Goal: Information Seeking & Learning: Understand process/instructions

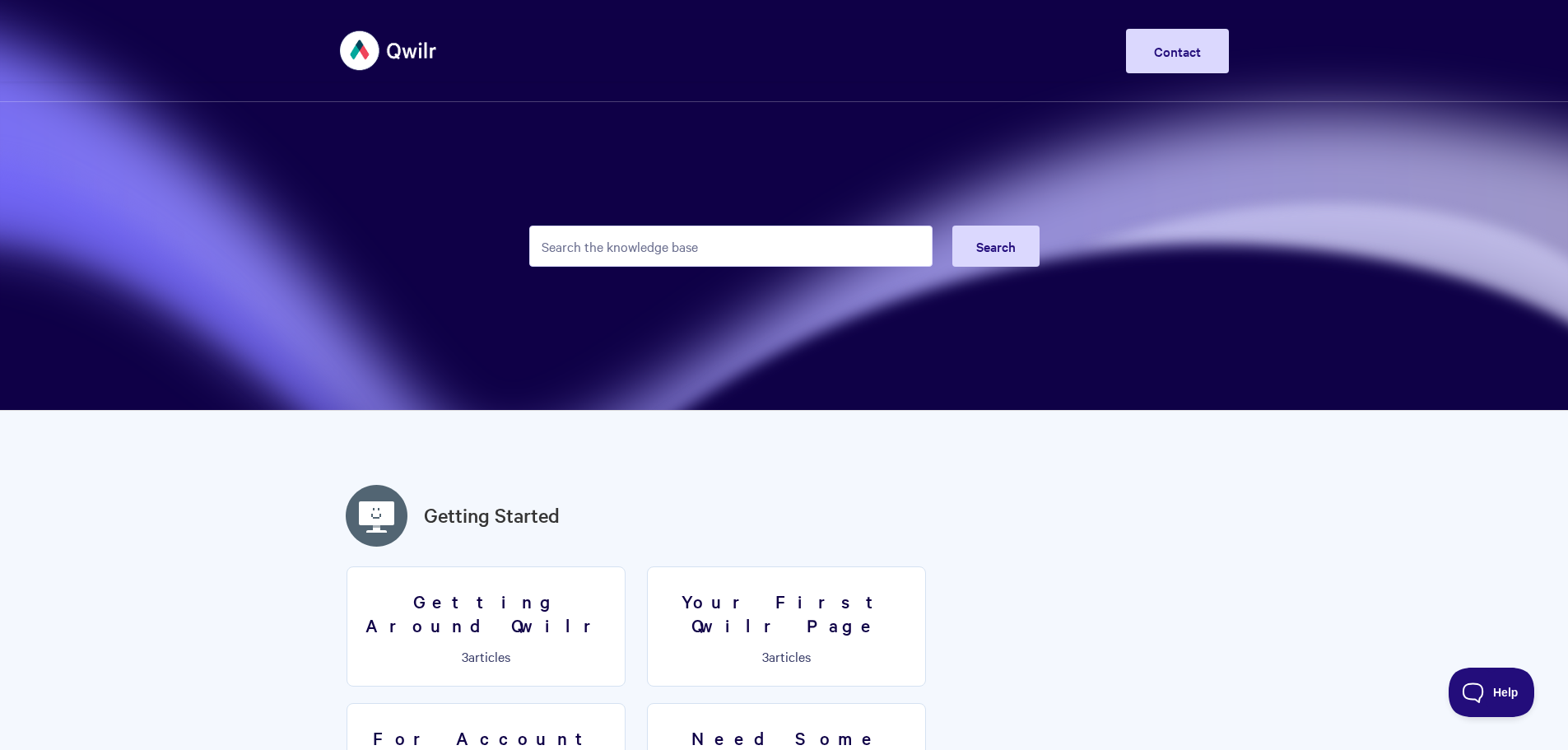
click at [755, 244] on input "Search the knowledge base" at bounding box center [731, 246] width 403 height 41
click at [766, 600] on h3 "Your First Qwilr Page" at bounding box center [786, 612] width 258 height 47
click at [819, 596] on h3 "Your First Qwilr Page" at bounding box center [786, 612] width 258 height 47
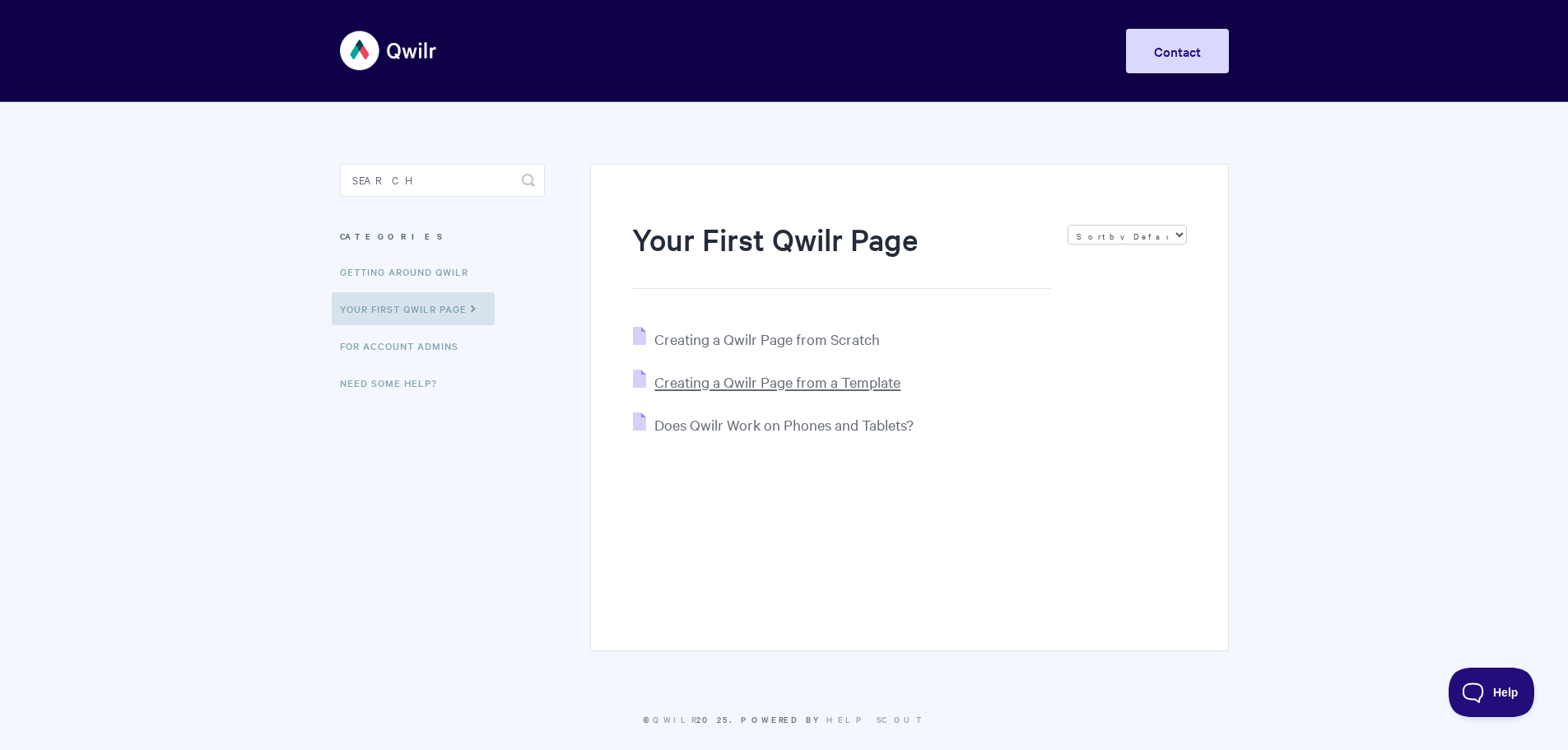
click at [717, 389] on span "Creating a Qwilr Page from a Template" at bounding box center [778, 381] width 246 height 19
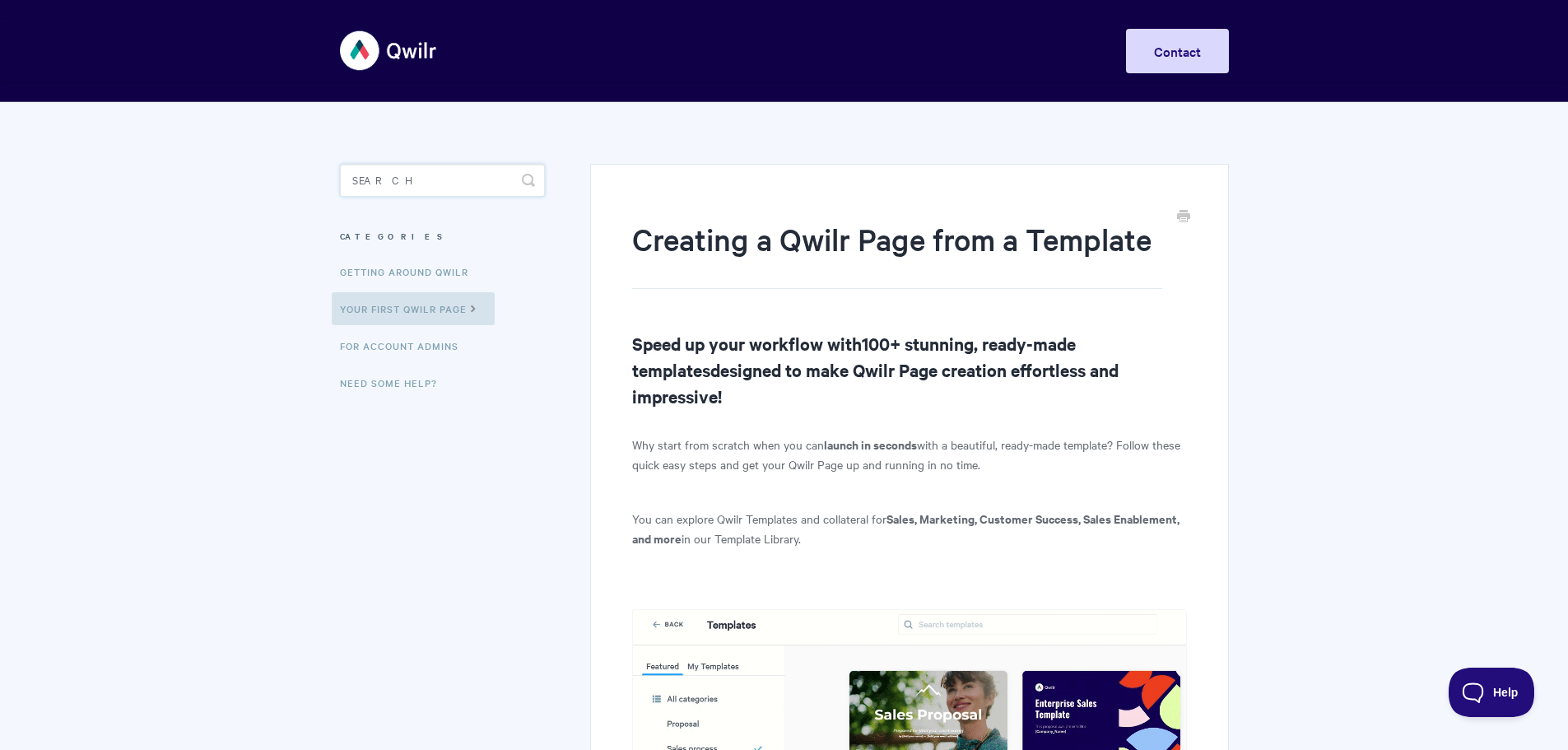
click at [394, 181] on input "Search" at bounding box center [442, 180] width 205 height 33
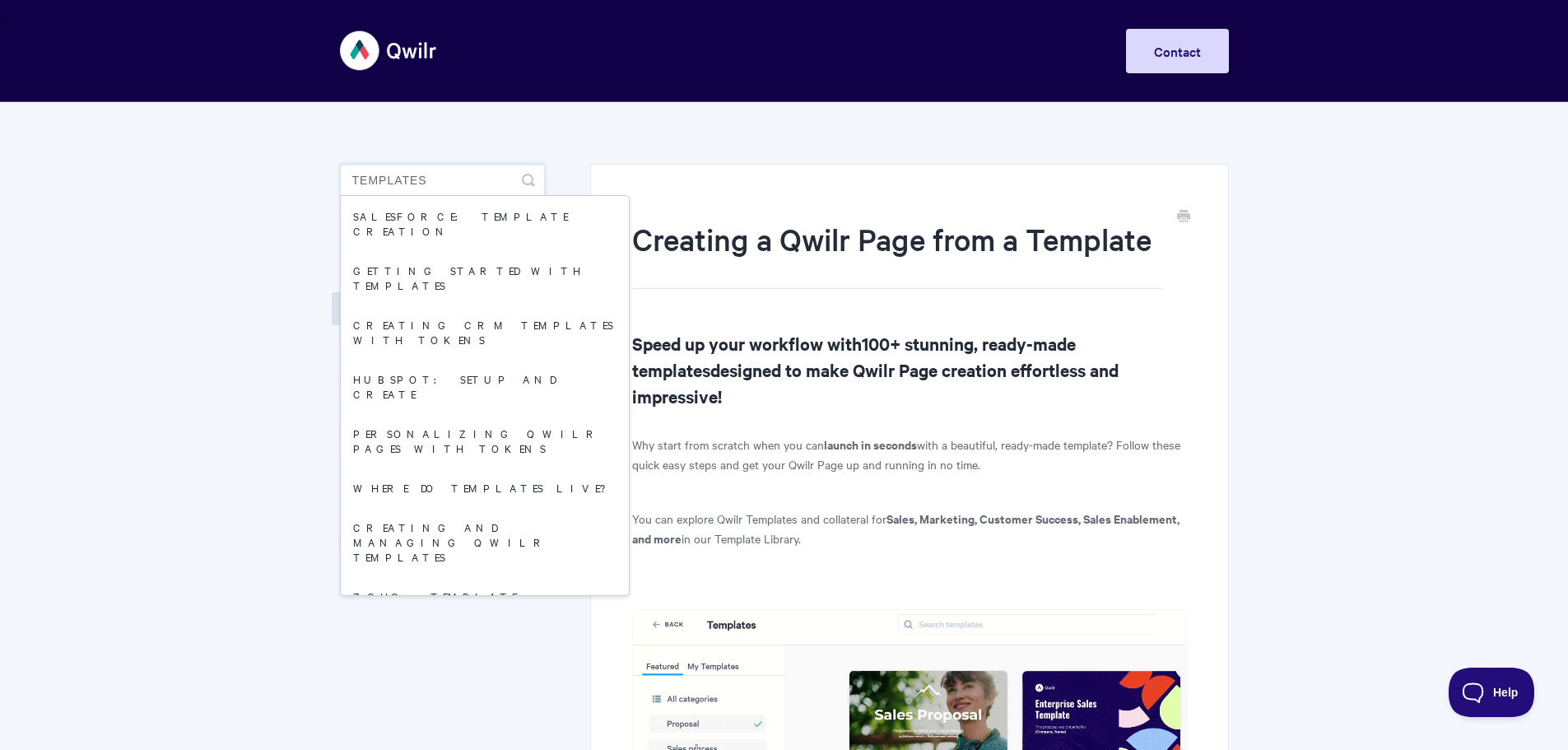
type input "templates"
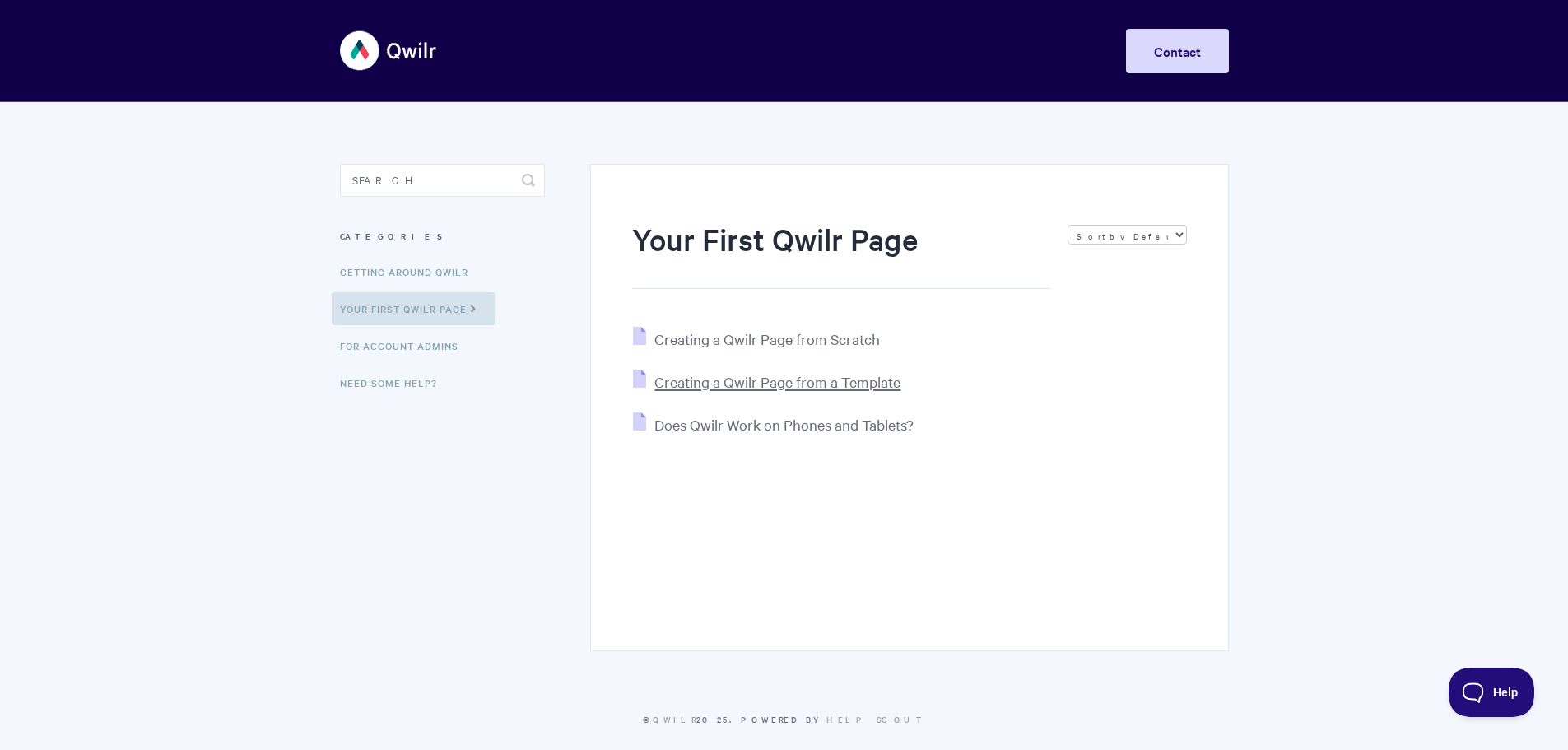
click at [776, 379] on span "Creating a Qwilr Page from a Template" at bounding box center [778, 381] width 246 height 19
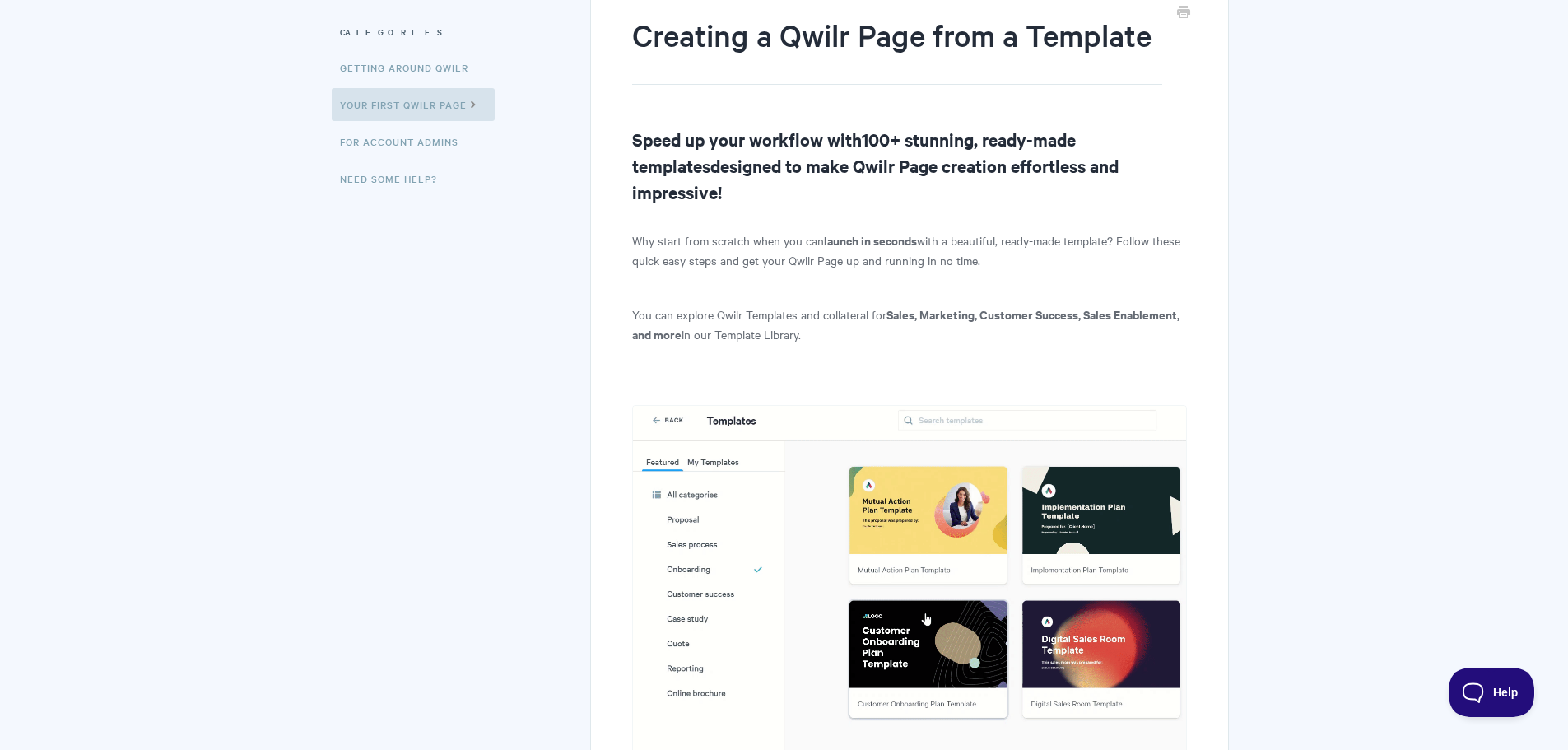
scroll to position [250, 0]
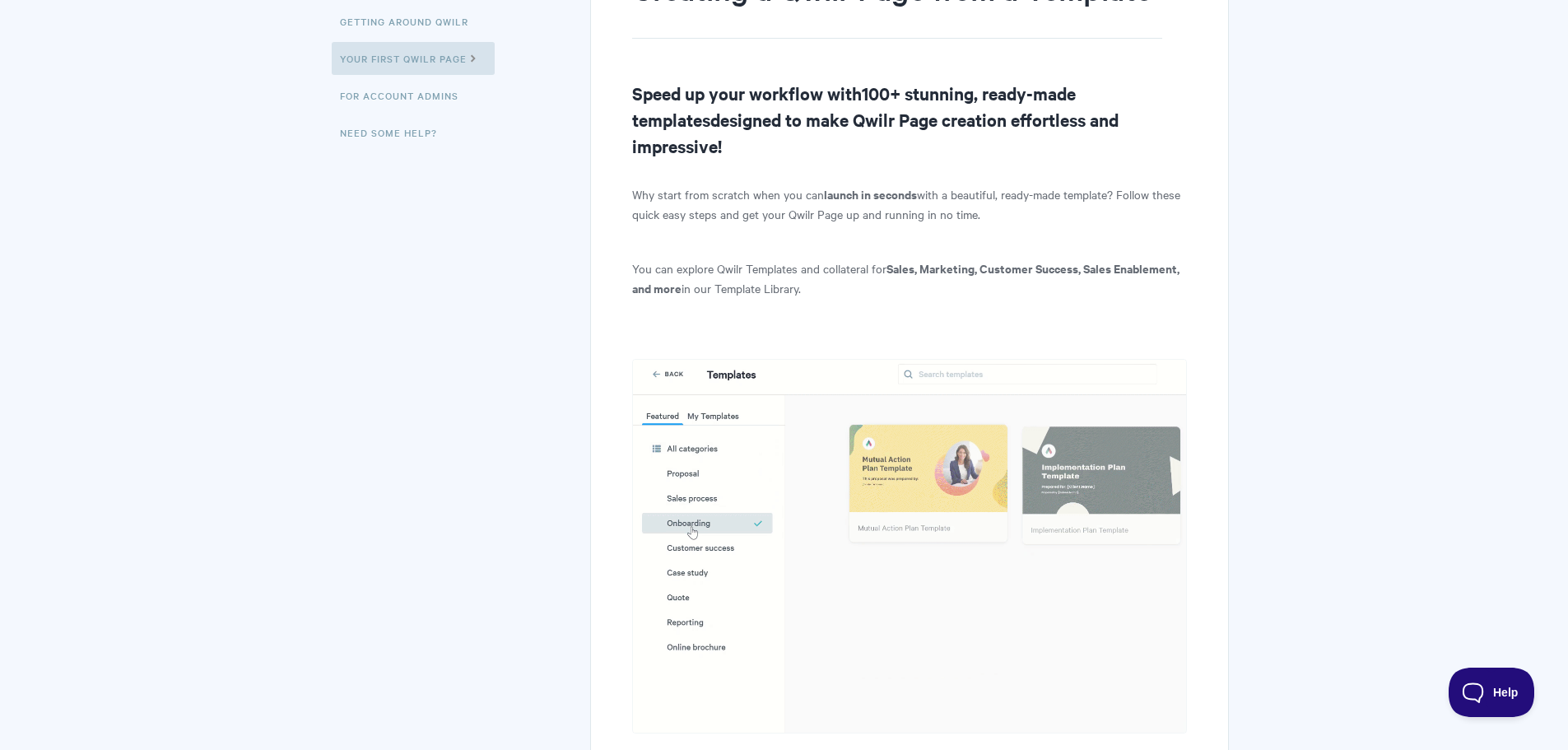
click at [716, 359] on img at bounding box center [909, 545] width 554 height 375
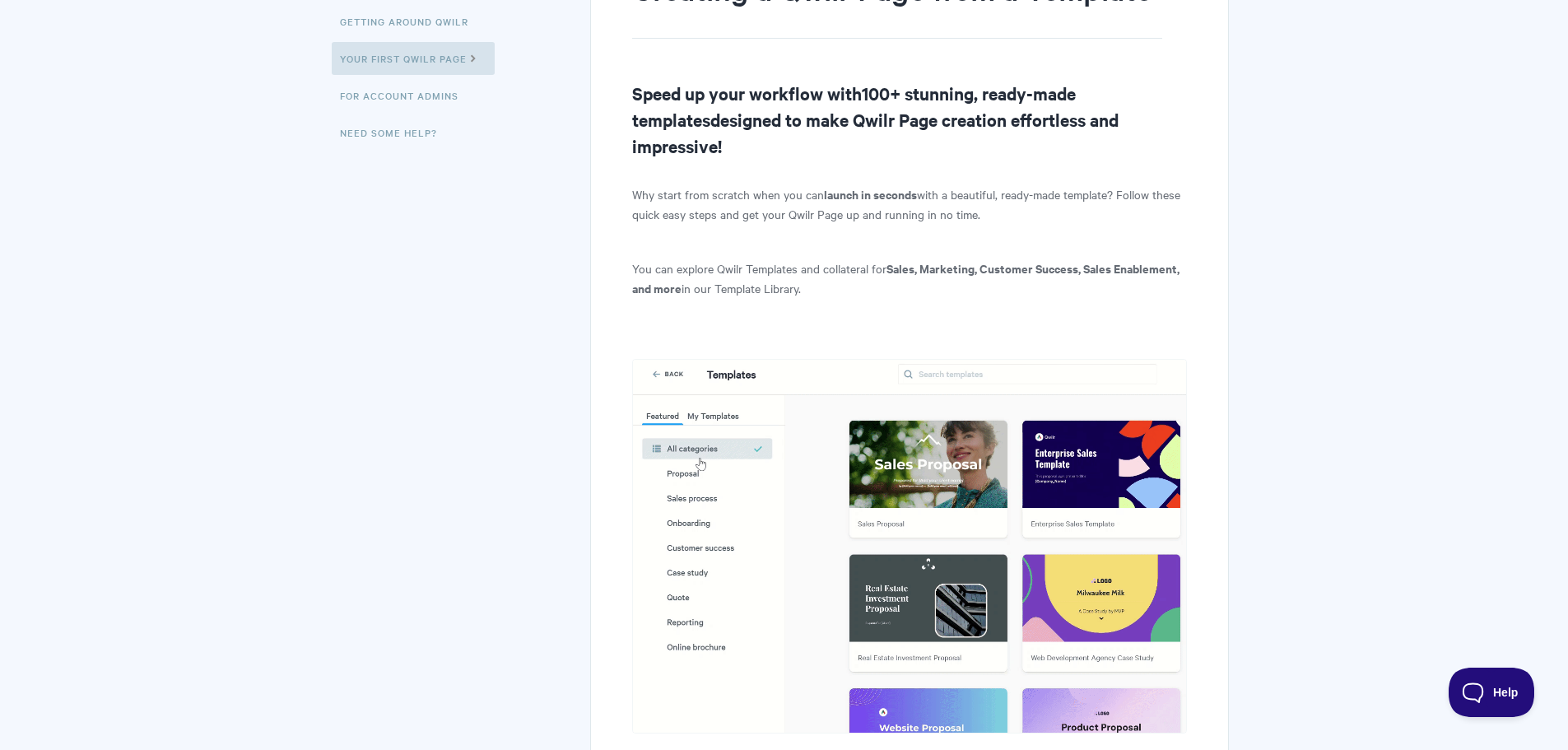
scroll to position [0, 0]
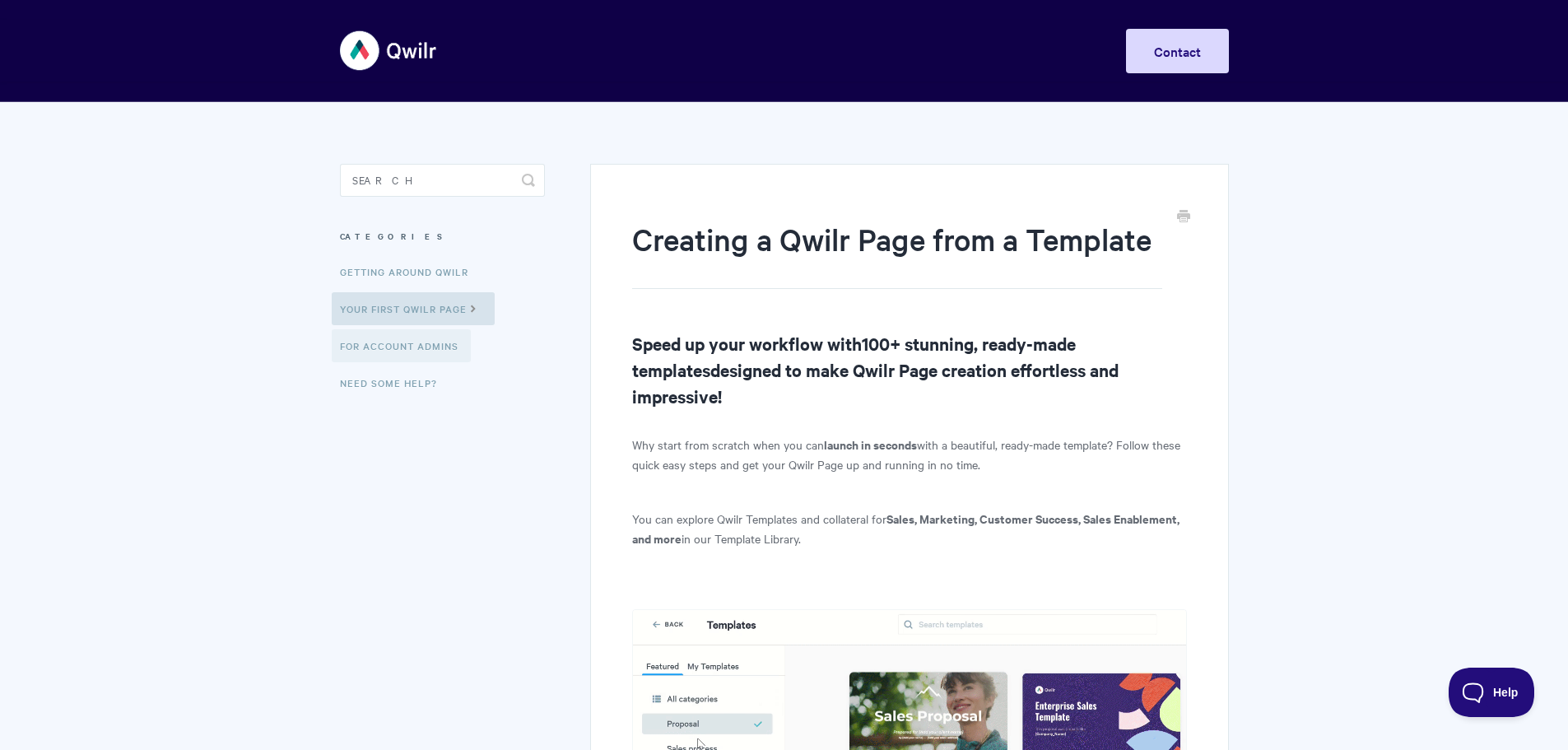
click at [376, 349] on link "For Account Admins" at bounding box center [400, 345] width 139 height 33
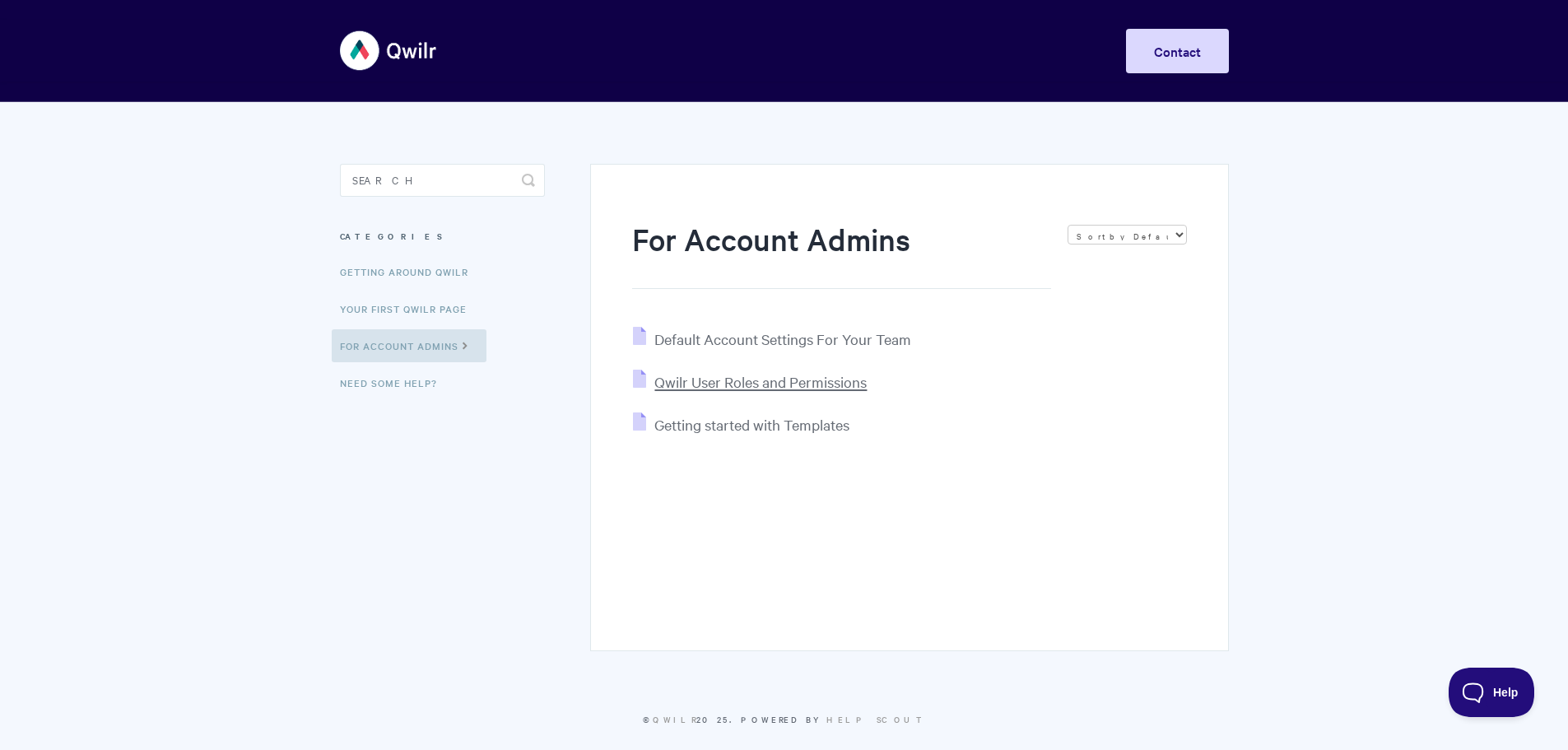
click at [680, 378] on span "Qwilr User Roles and Permissions" at bounding box center [761, 381] width 213 height 19
